Goal: Information Seeking & Learning: Find specific fact

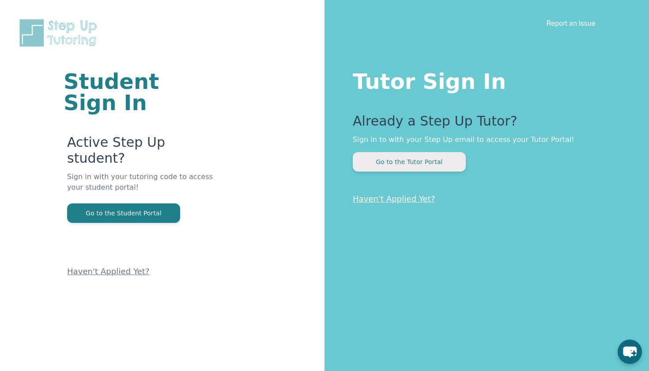
click at [409, 162] on button "Go to the Tutor Portal" at bounding box center [409, 161] width 113 height 19
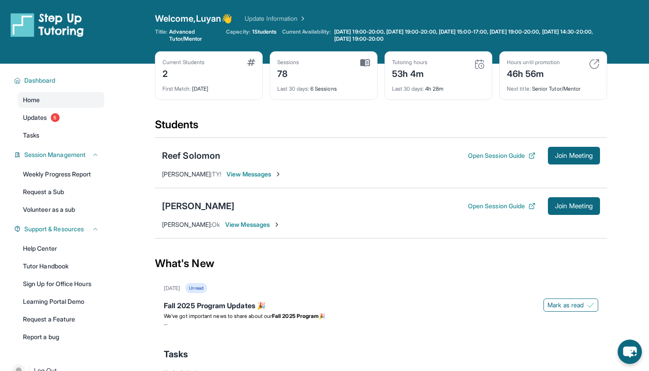
click at [216, 219] on div "[PERSON_NAME] Open Session Guide Join Meeting [PERSON_NAME] : Ok View Messages" at bounding box center [381, 213] width 452 height 50
click at [225, 224] on span "View Messages" at bounding box center [252, 224] width 55 height 9
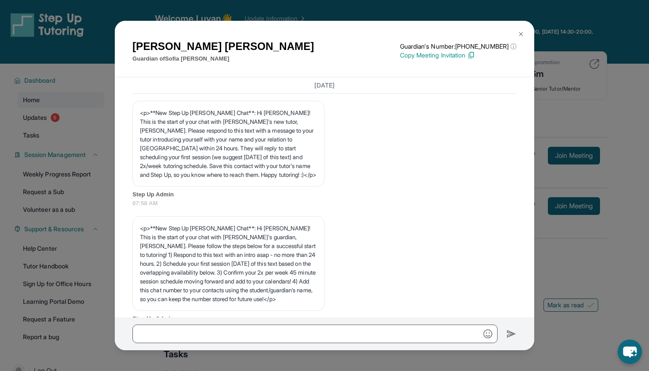
scroll to position [3082, 0]
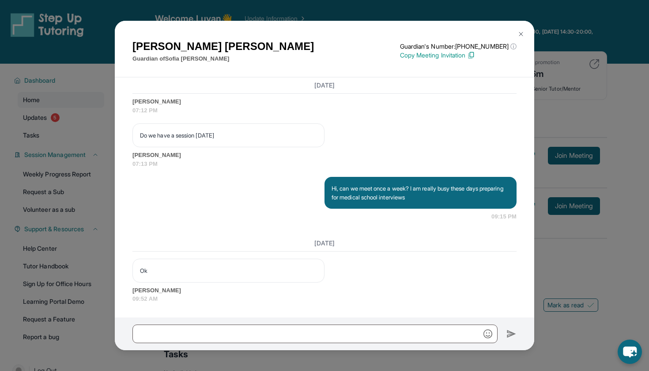
click at [567, 281] on div "[PERSON_NAME] Guardian of [PERSON_NAME] Guardian's Number: [PHONE_NUMBER] ⓘ Thi…" at bounding box center [324, 185] width 649 height 371
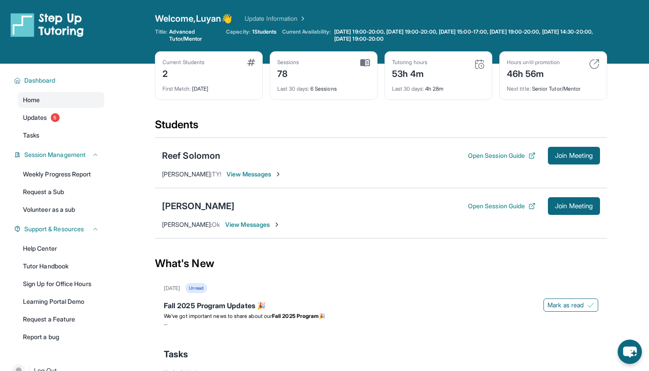
click at [186, 223] on span "[PERSON_NAME] :" at bounding box center [187, 224] width 50 height 8
click at [197, 204] on div "[PERSON_NAME]" at bounding box center [198, 206] width 72 height 12
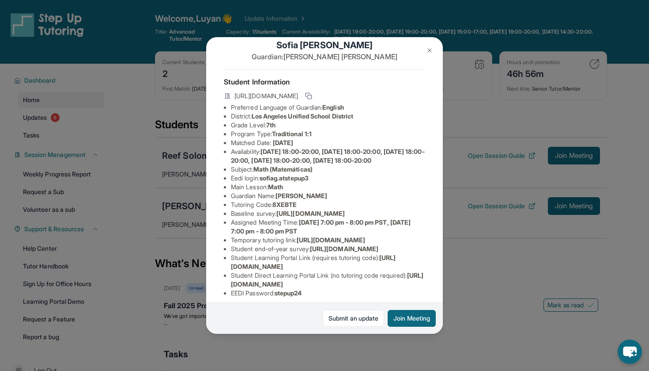
scroll to position [18, 0]
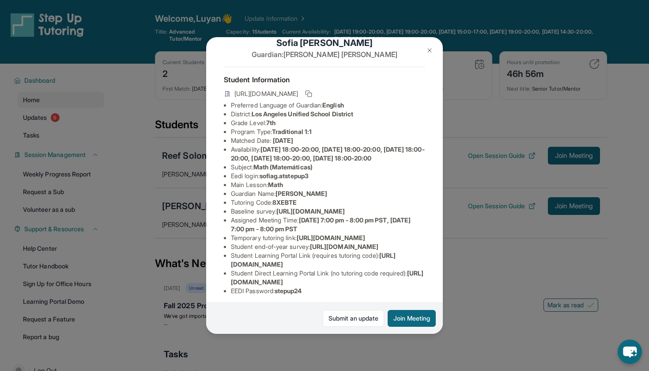
drag, startPoint x: 324, startPoint y: 185, endPoint x: 263, endPoint y: 186, distance: 61.0
click at [264, 180] on li "Eedi login : sofiag.atstepup3" at bounding box center [328, 175] width 194 height 9
copy li "sofiag.atstepup3"
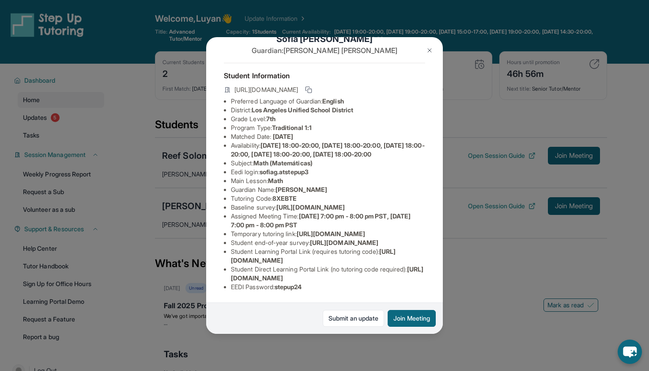
scroll to position [74, 0]
click at [401, 339] on div "[PERSON_NAME] Guardian: [PERSON_NAME] Student Information [URL][DOMAIN_NAME] Pr…" at bounding box center [324, 185] width 649 height 371
